Goal: Obtain resource: Obtain resource

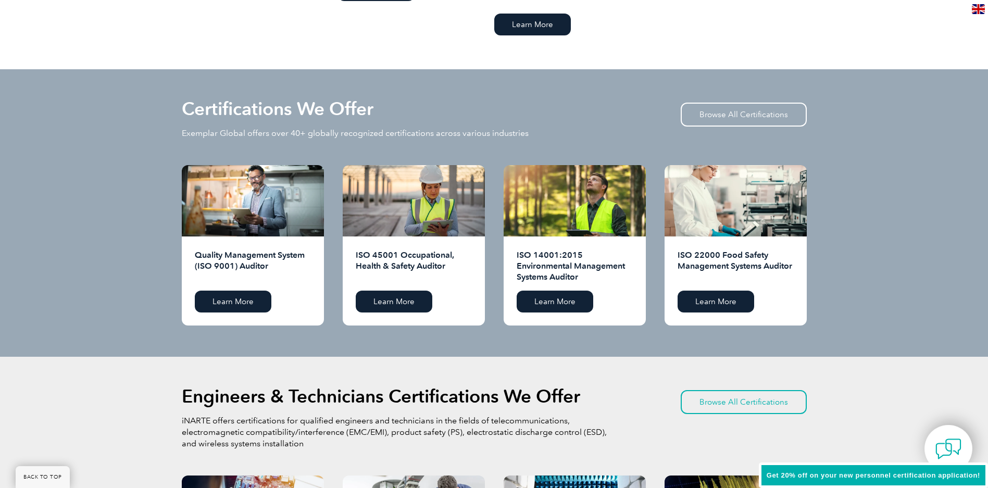
scroll to position [982, 0]
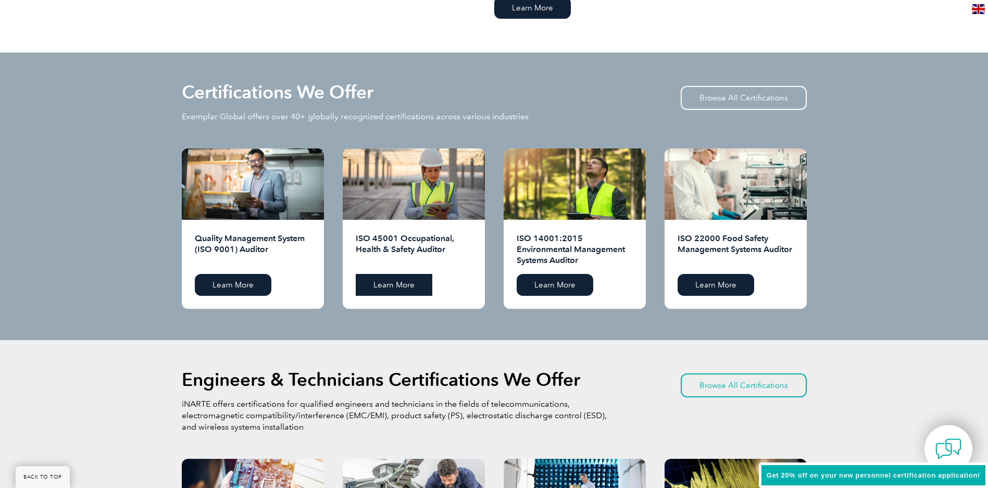
click at [422, 288] on link "Learn More" at bounding box center [394, 285] width 77 height 22
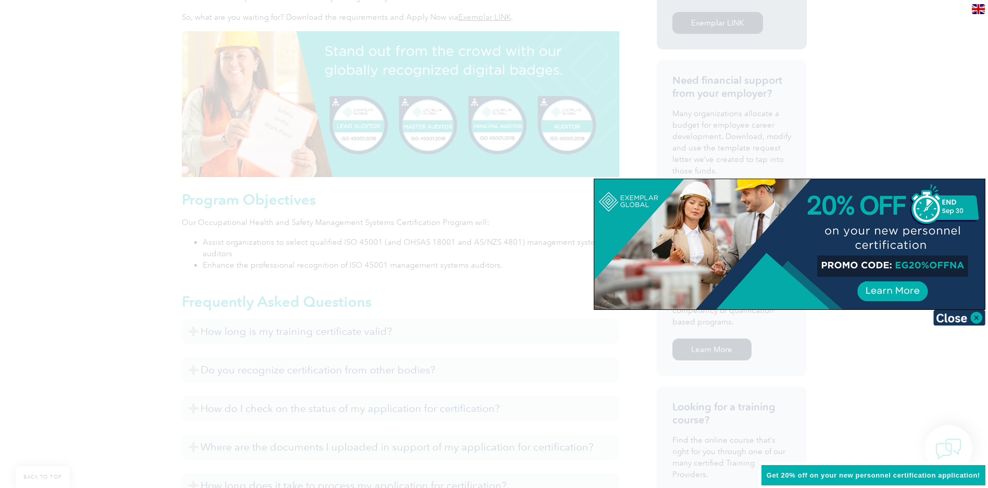
scroll to position [407, 0]
click at [152, 265] on div at bounding box center [494, 244] width 988 height 488
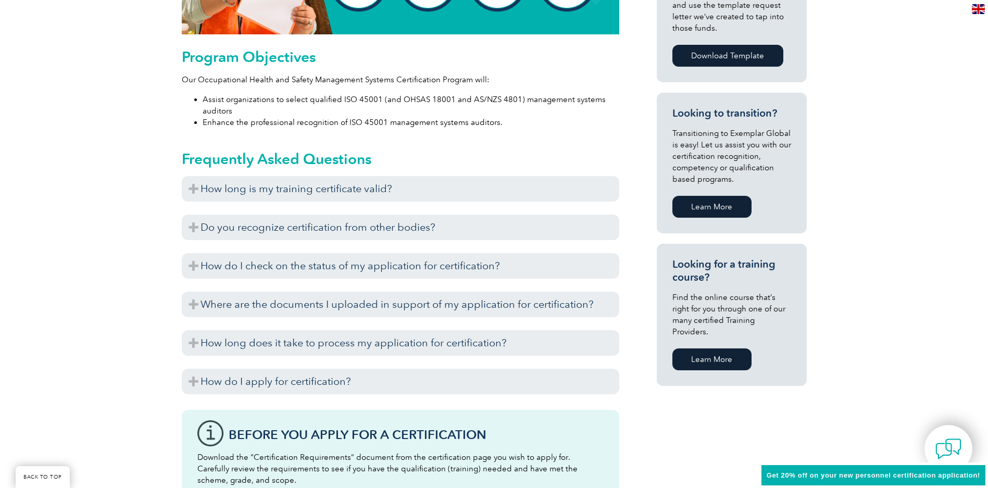
scroll to position [745, 0]
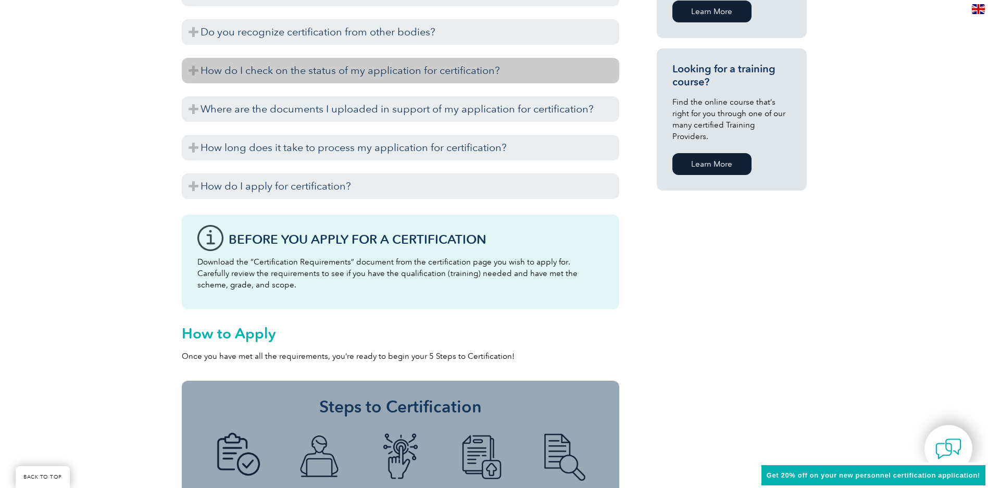
click at [304, 77] on h3 "How do I check on the status of my application for certification?" at bounding box center [401, 71] width 438 height 26
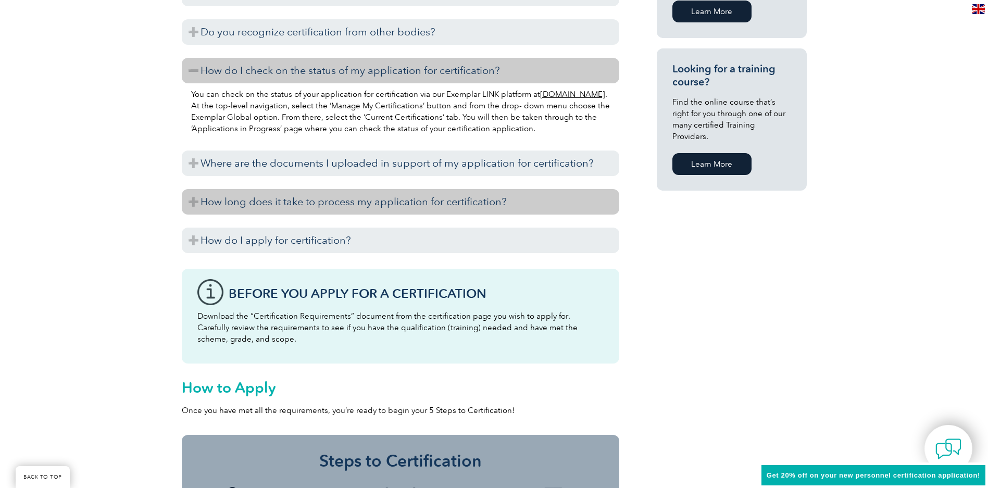
click at [374, 190] on h3 "How long does it take to process my application for certification?" at bounding box center [401, 202] width 438 height 26
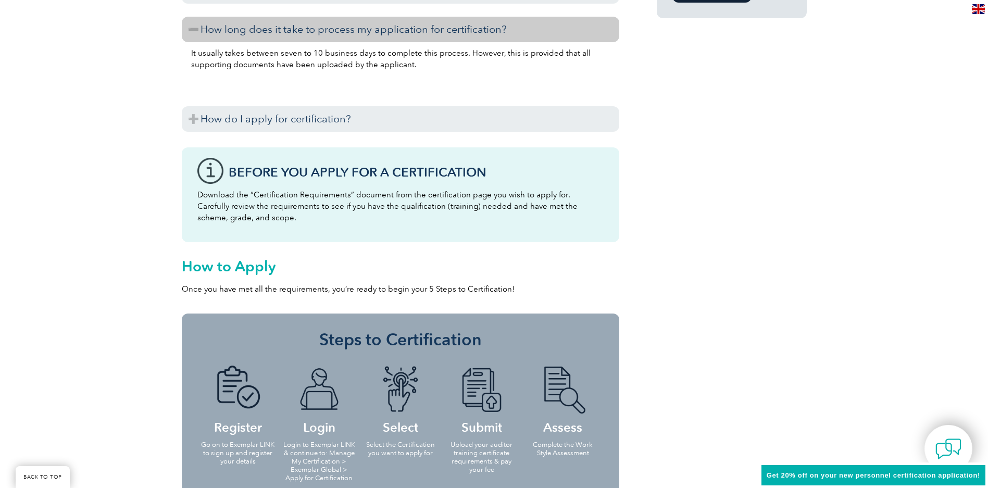
scroll to position [1010, 0]
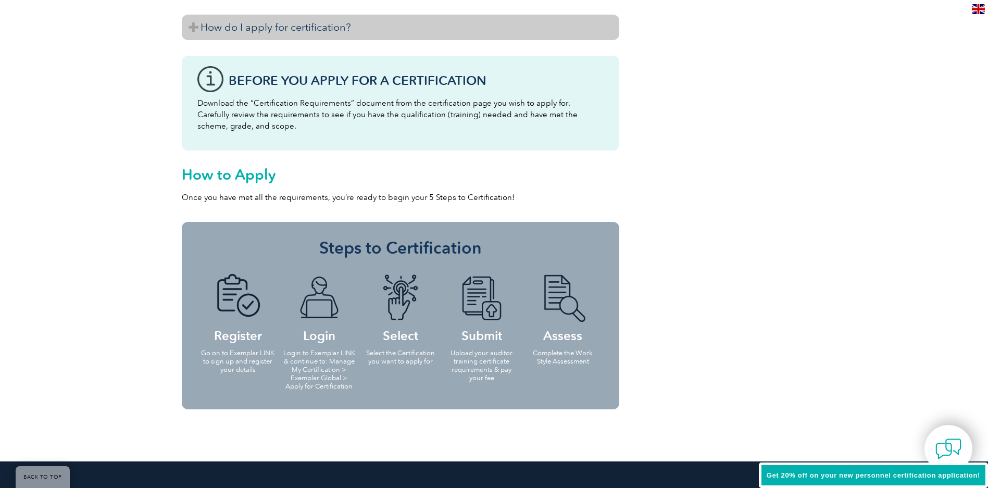
click at [261, 30] on h3 "How do I apply for certification?" at bounding box center [401, 28] width 438 height 26
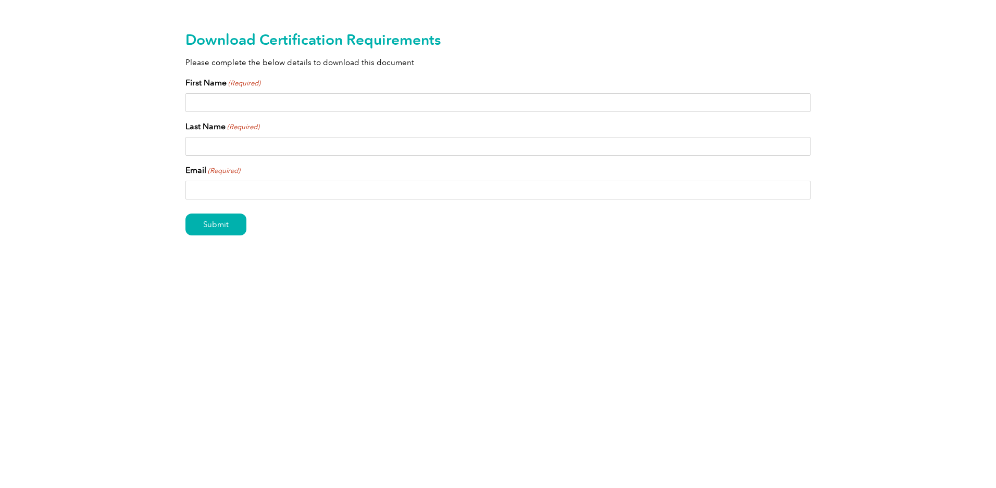
click at [300, 108] on input "First Name (Required)" at bounding box center [497, 102] width 625 height 19
type input "Sezario"
type input "[PERSON_NAME]"
type input "sezario.singh@staccato2011.com"
click at [231, 222] on input "Submit" at bounding box center [215, 225] width 61 height 22
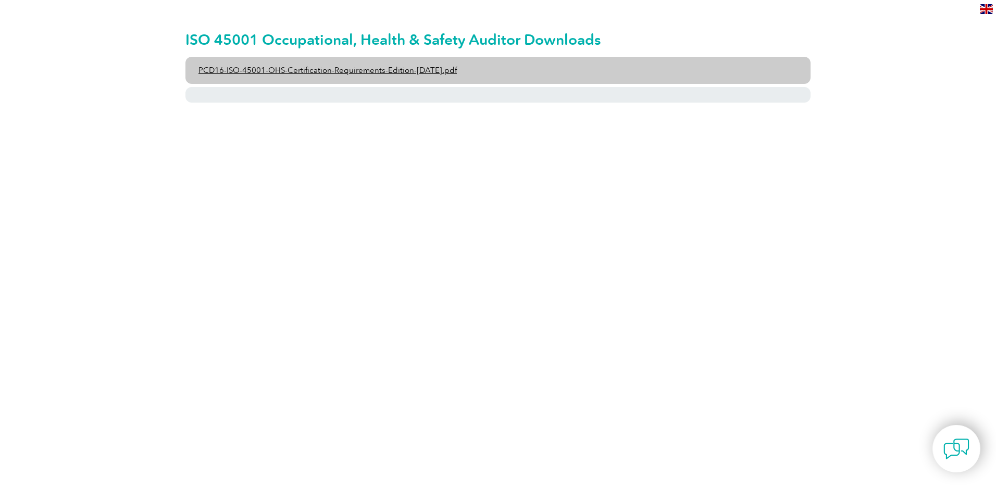
click at [283, 80] on link "PCD16-ISO-45001-OHS-Certification-Requirements-Edition-[DATE].pdf" at bounding box center [497, 70] width 625 height 27
